Goal: Obtain resource: Obtain resource

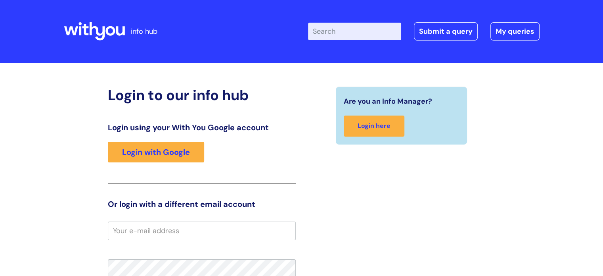
drag, startPoint x: 353, startPoint y: 30, endPoint x: 348, endPoint y: 30, distance: 4.4
click at [353, 30] on input "Enter your search term here..." at bounding box center [354, 31] width 93 height 17
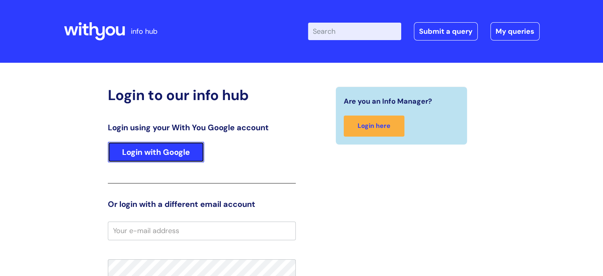
click at [135, 149] on link "Login with Google" at bounding box center [156, 152] width 96 height 21
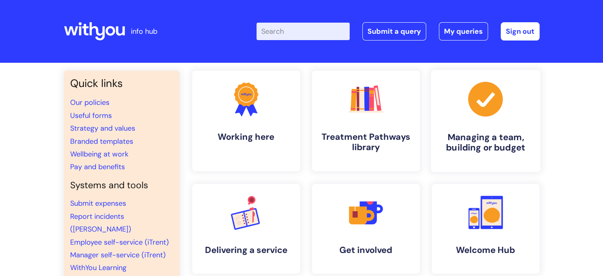
click at [501, 121] on link ".cls-1{fill:#a53144;stroke-width:0px;} Managing a team, building or budget" at bounding box center [485, 121] width 109 height 102
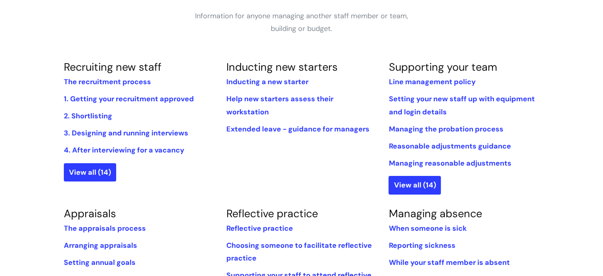
scroll to position [159, 0]
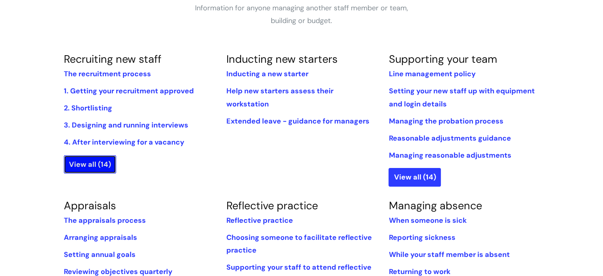
click at [99, 165] on link "View all (14)" at bounding box center [90, 164] width 52 height 18
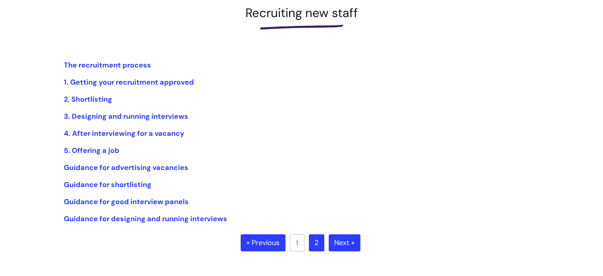
scroll to position [159, 0]
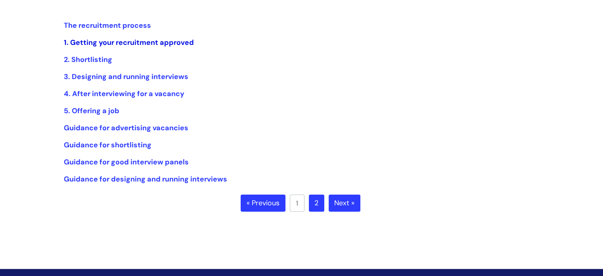
click at [129, 41] on link "1. Getting your recruitment approved" at bounding box center [129, 43] width 130 height 10
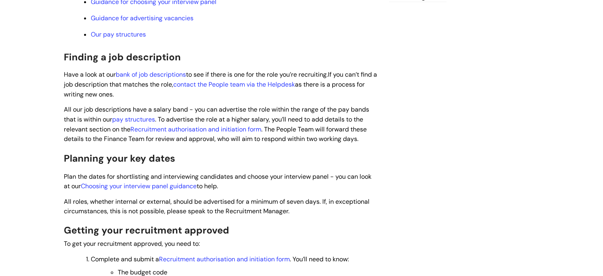
scroll to position [436, 0]
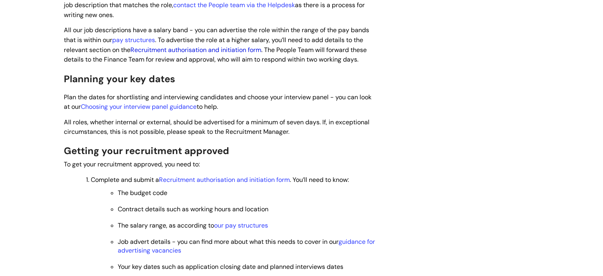
click at [189, 52] on link "Recruitment authorisation and initiation form" at bounding box center [195, 50] width 131 height 8
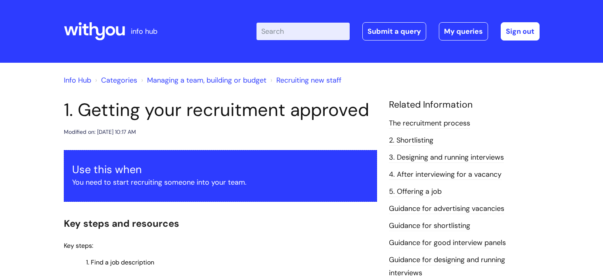
scroll to position [436, 0]
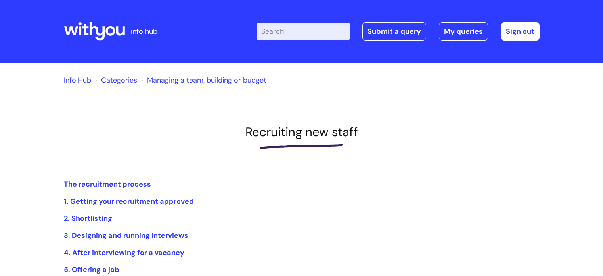
scroll to position [159, 0]
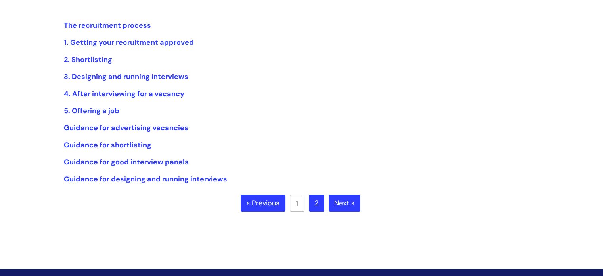
drag, startPoint x: 349, startPoint y: 202, endPoint x: 344, endPoint y: 200, distance: 5.0
click at [349, 202] on link "Next »" at bounding box center [345, 202] width 32 height 17
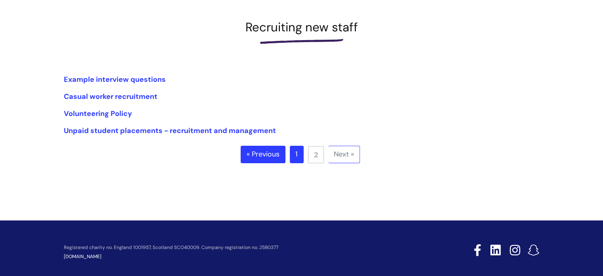
scroll to position [125, 0]
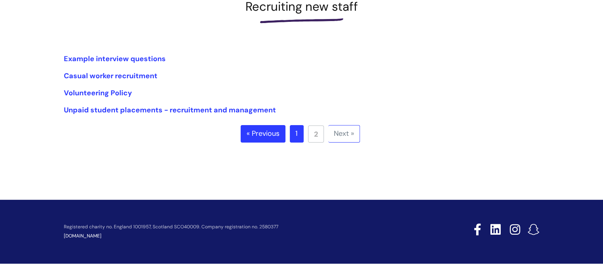
click at [342, 136] on link "Next »" at bounding box center [344, 133] width 32 height 17
click at [258, 130] on link "« Previous" at bounding box center [263, 133] width 45 height 17
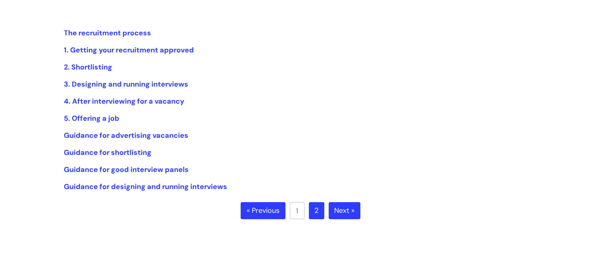
scroll to position [159, 0]
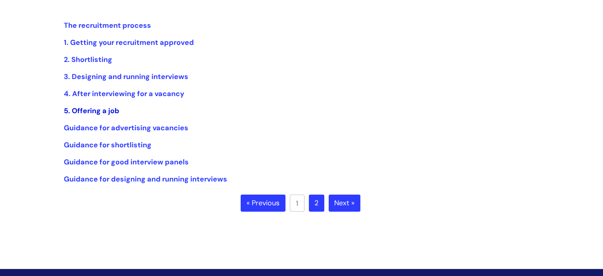
click at [90, 111] on link "5. Offering a job" at bounding box center [92, 111] width 56 height 10
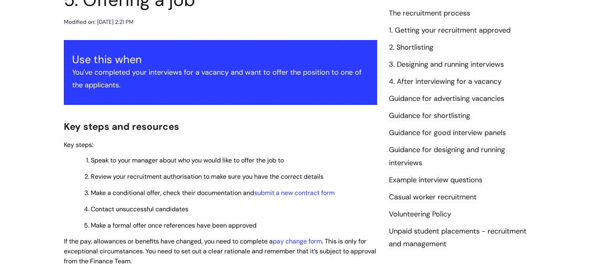
scroll to position [119, 0]
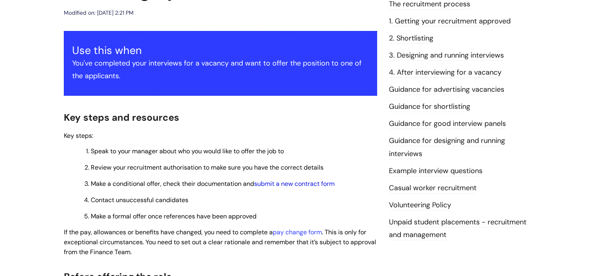
click at [278, 185] on link "submit a new contract form" at bounding box center [294, 183] width 81 height 8
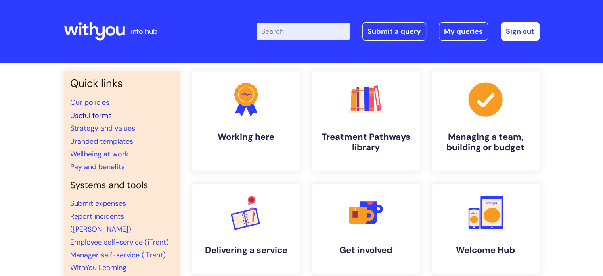
click at [87, 115] on link "Useful forms" at bounding box center [91, 116] width 42 height 10
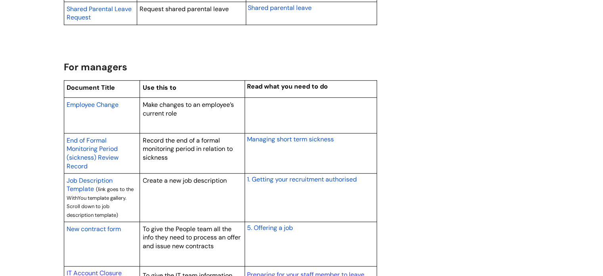
scroll to position [674, 0]
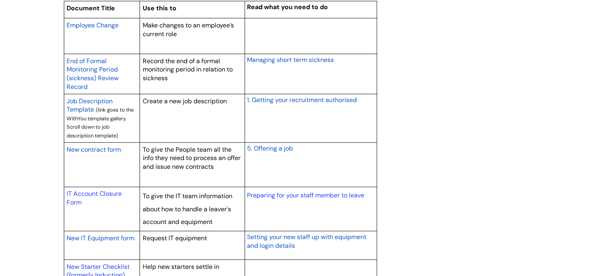
click at [102, 147] on span "New contract form" at bounding box center [94, 149] width 54 height 8
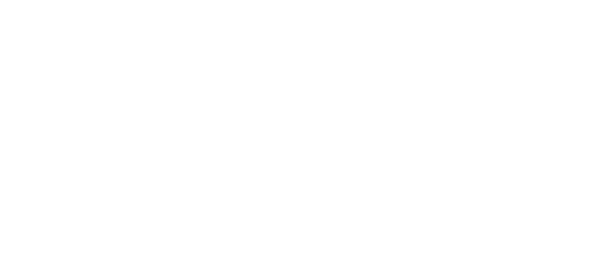
scroll to position [674, 0]
